Goal: Check status: Check status

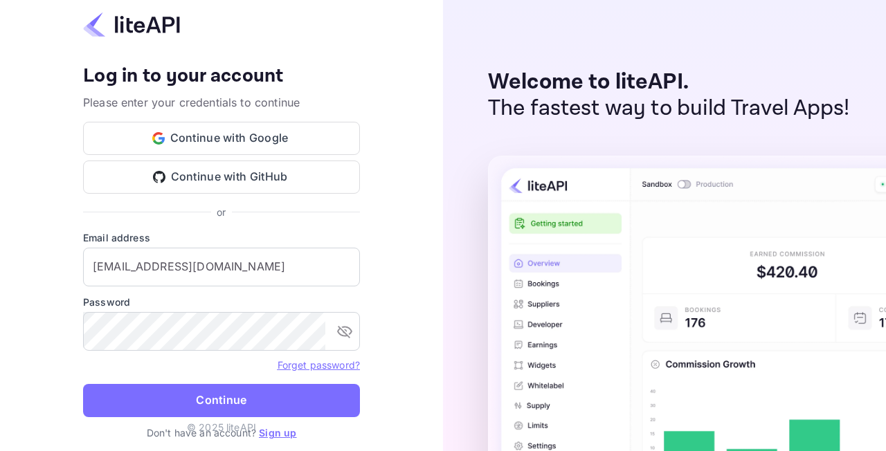
click at [240, 396] on button "Continue" at bounding box center [221, 400] width 277 height 33
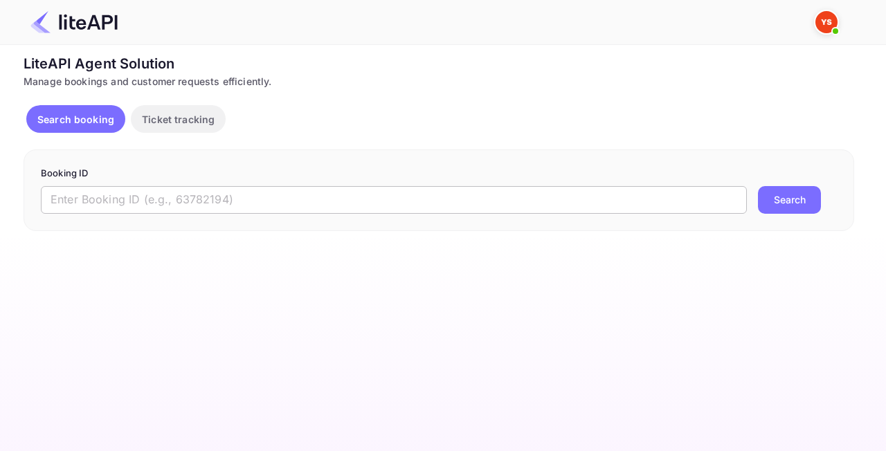
click at [164, 186] on input "text" at bounding box center [394, 200] width 706 height 28
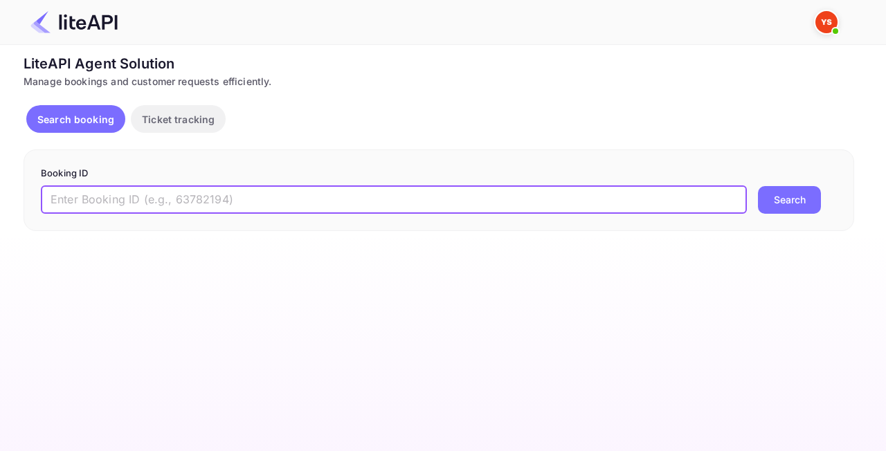
paste input "8944465"
type input "8944465"
click at [789, 205] on button "Search" at bounding box center [789, 200] width 63 height 28
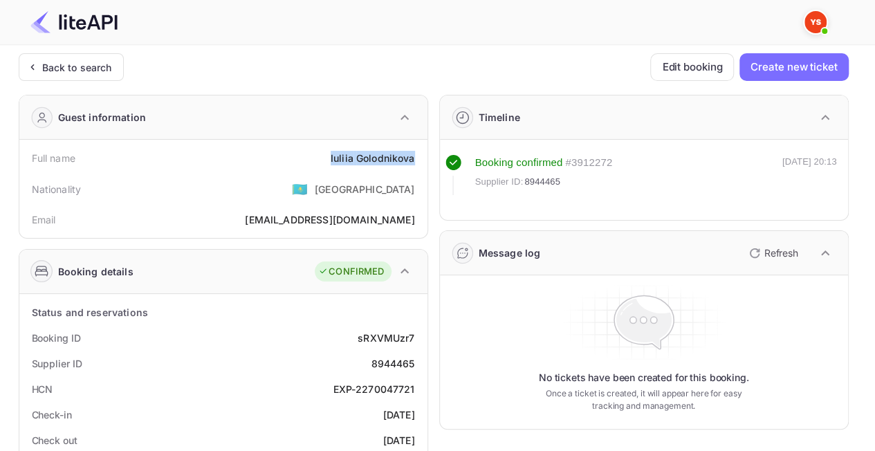
drag, startPoint x: 345, startPoint y: 144, endPoint x: 415, endPoint y: 160, distance: 72.3
click at [415, 160] on div "Full name [PERSON_NAME]" at bounding box center [223, 158] width 397 height 26
copy div "[PERSON_NAME]"
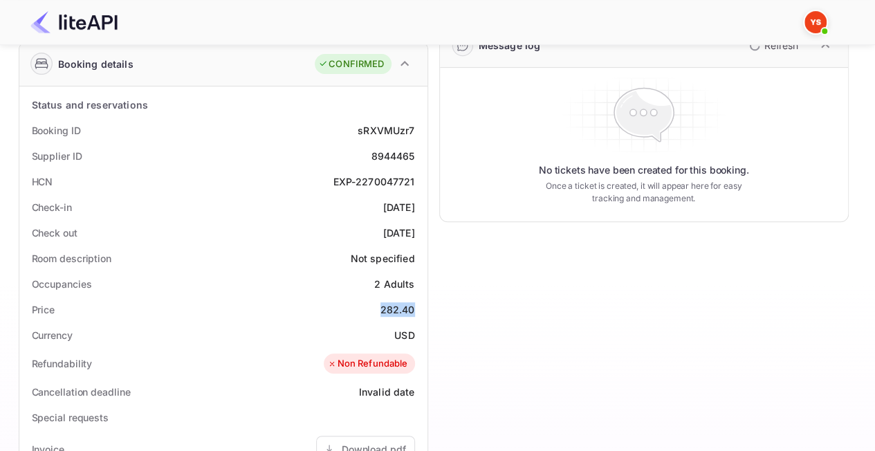
drag, startPoint x: 375, startPoint y: 311, endPoint x: 427, endPoint y: 311, distance: 51.9
click at [427, 311] on div "Status and reservations Booking ID sRXVMUzr7 Supplier ID 8944465 HCN EXP-227004…" at bounding box center [223, 429] width 408 height 686
copy div "282.40"
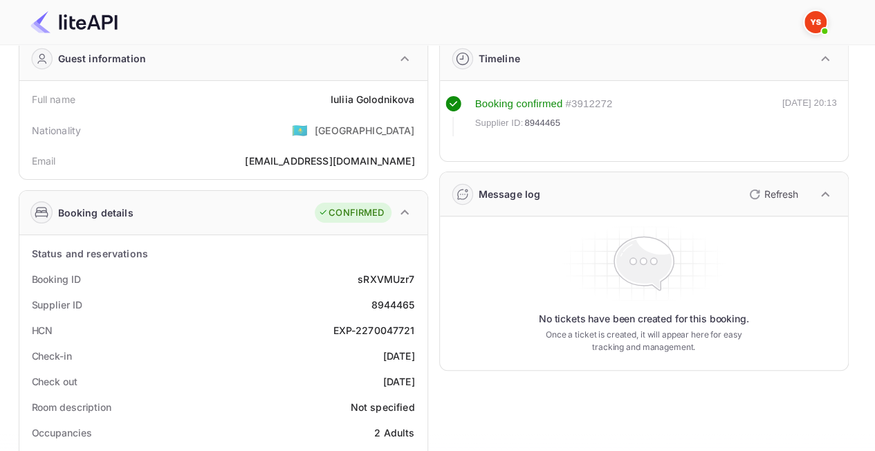
scroll to position [0, 0]
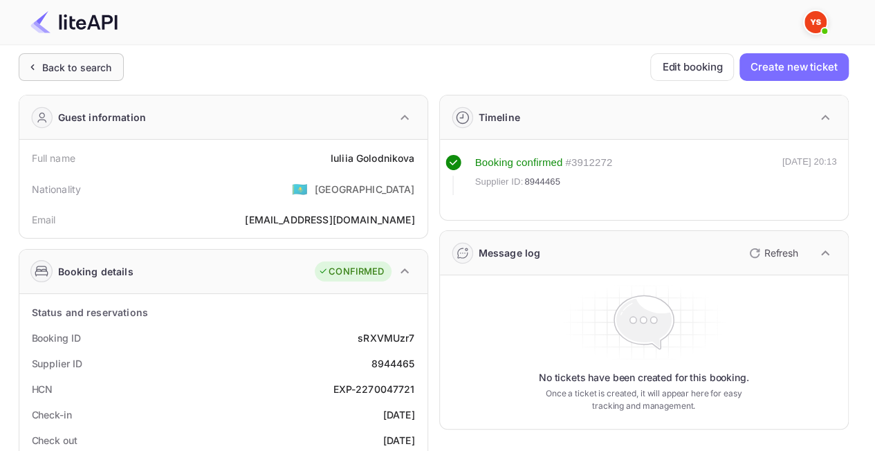
click at [74, 77] on div "Back to search" at bounding box center [71, 67] width 105 height 28
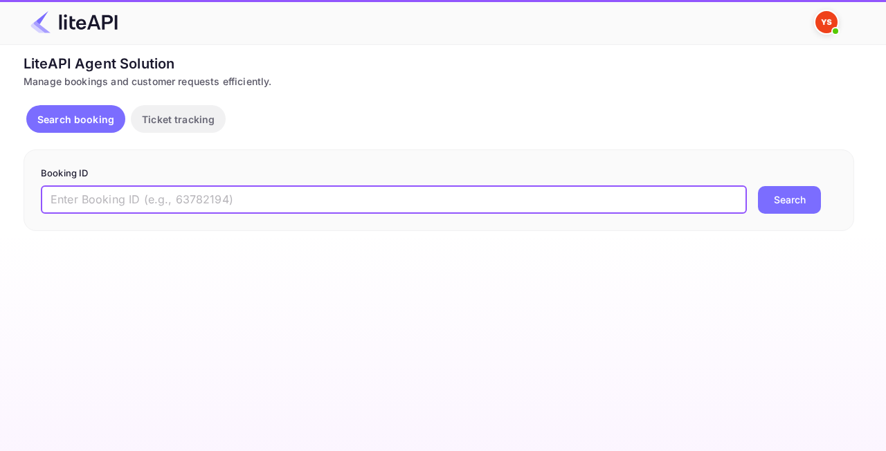
click at [333, 210] on input "text" at bounding box center [394, 200] width 706 height 28
paste input "8991798"
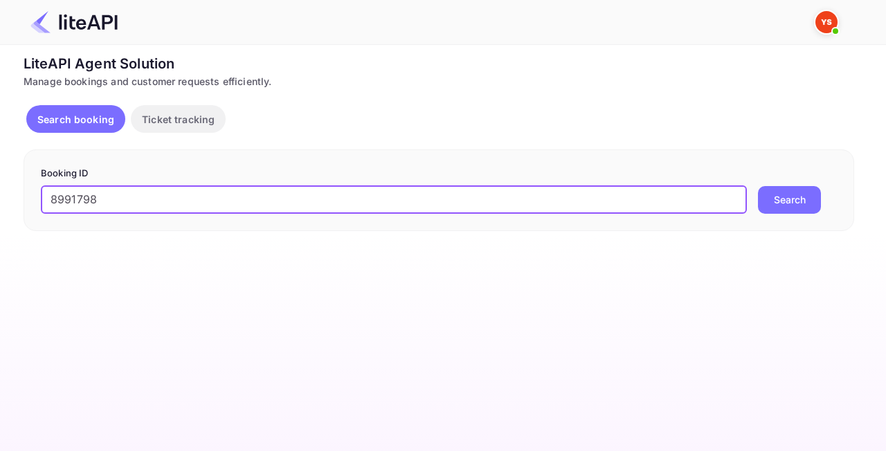
type input "8991798"
click at [785, 205] on button "Search" at bounding box center [789, 200] width 63 height 28
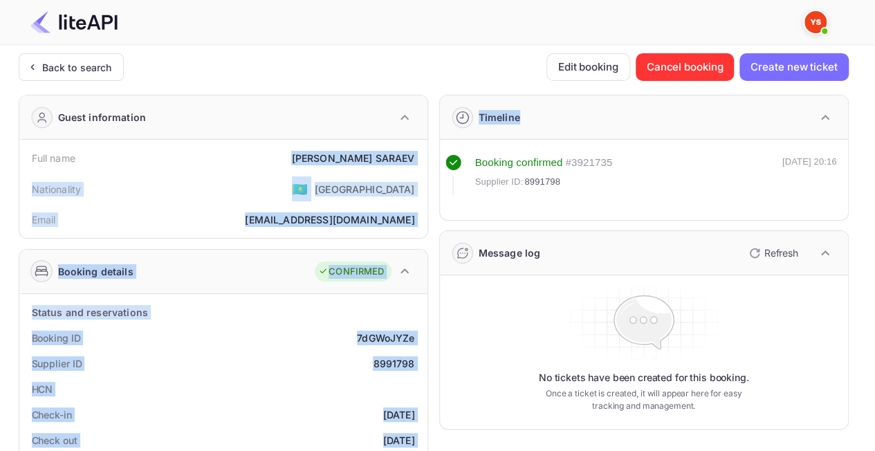
drag, startPoint x: 393, startPoint y: 157, endPoint x: 430, endPoint y: 163, distance: 37.9
click at [404, 152] on div "[PERSON_NAME]" at bounding box center [352, 158] width 123 height 15
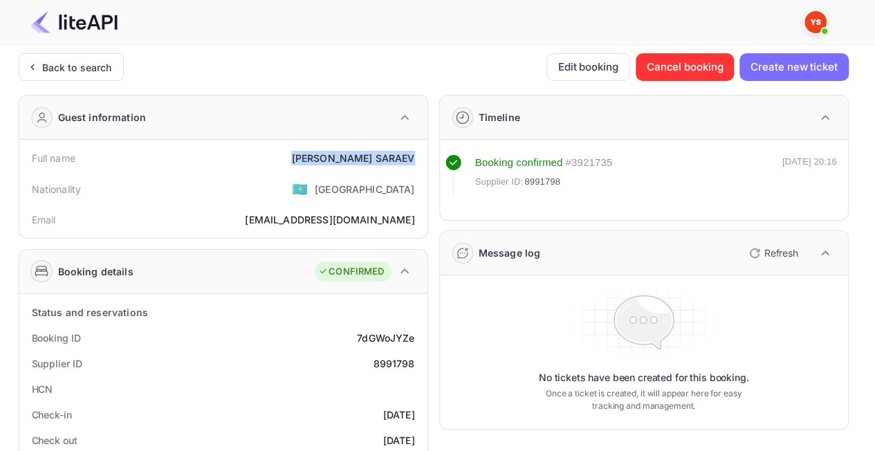
drag, startPoint x: 412, startPoint y: 154, endPoint x: 307, endPoint y: 154, distance: 105.2
click at [307, 154] on div "Full name [PERSON_NAME]" at bounding box center [223, 158] width 397 height 26
copy div "[PERSON_NAME]"
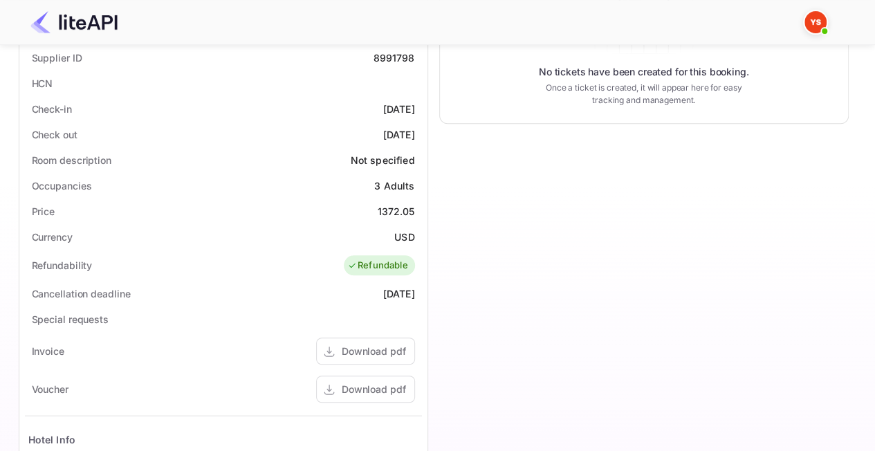
scroll to position [346, 0]
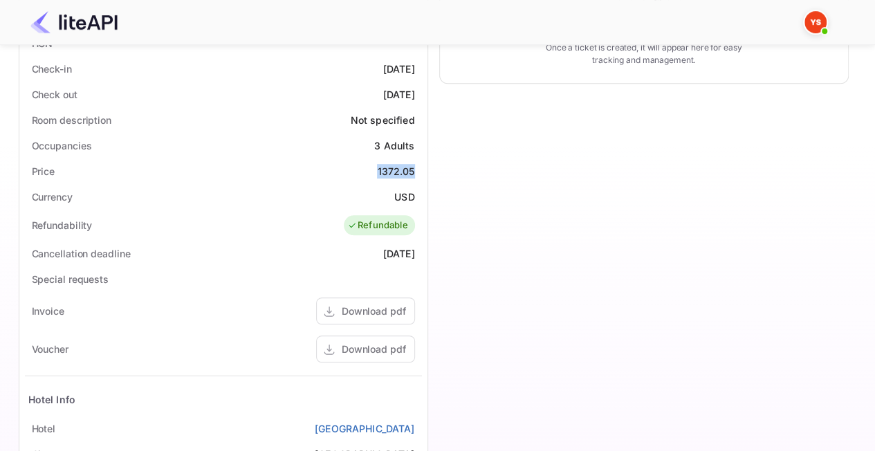
drag, startPoint x: 366, startPoint y: 170, endPoint x: 417, endPoint y: 173, distance: 51.3
click at [417, 173] on div "Price 1372.05" at bounding box center [223, 171] width 397 height 26
copy div "1372.05"
